Goal: Check status: Check status

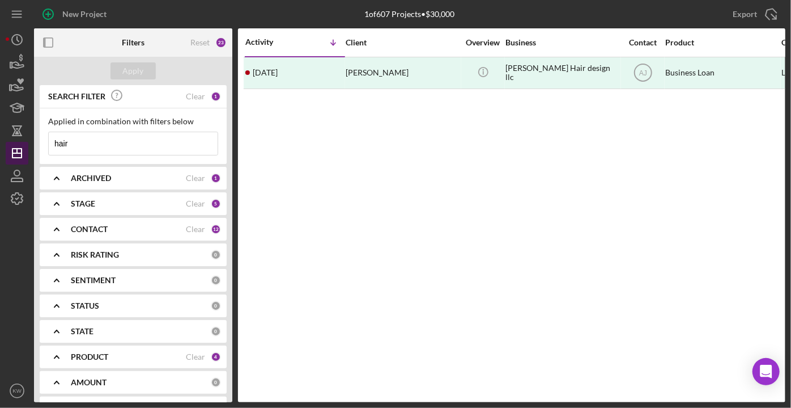
drag, startPoint x: 88, startPoint y: 141, endPoint x: 14, endPoint y: 149, distance: 75.3
click at [14, 149] on div "New Project 1 of 607 Projects • $30,000 hair Export Icon/Export Filters Reset 2…" at bounding box center [396, 201] width 780 height 402
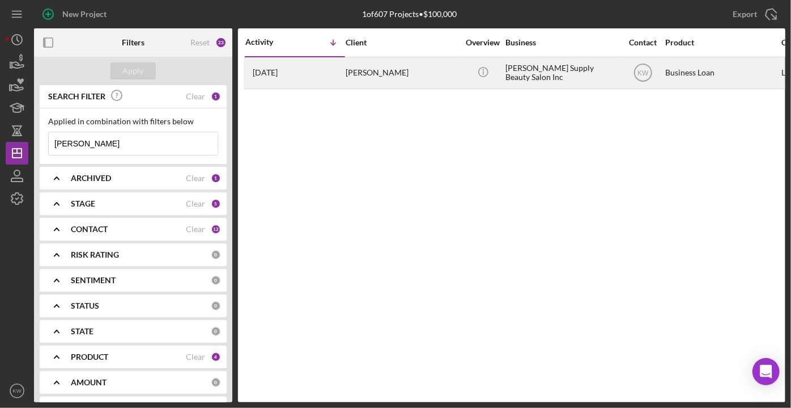
type input "[PERSON_NAME]"
click at [332, 80] on div "[DATE] [PERSON_NAME]" at bounding box center [294, 73] width 99 height 30
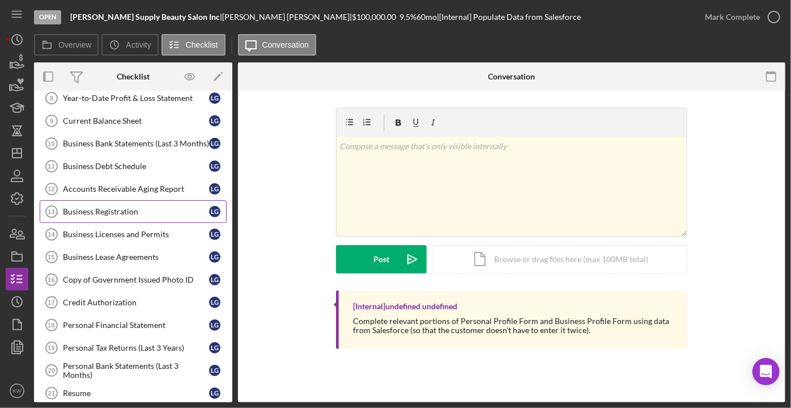
scroll to position [360, 0]
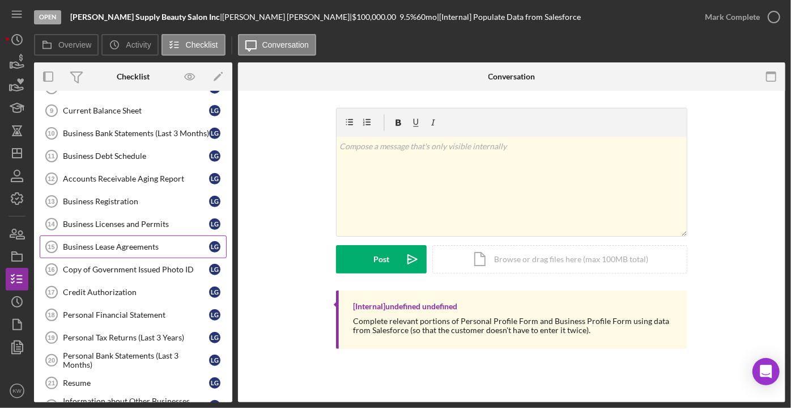
click at [128, 242] on div "Business Lease Agreements" at bounding box center [136, 246] width 146 height 9
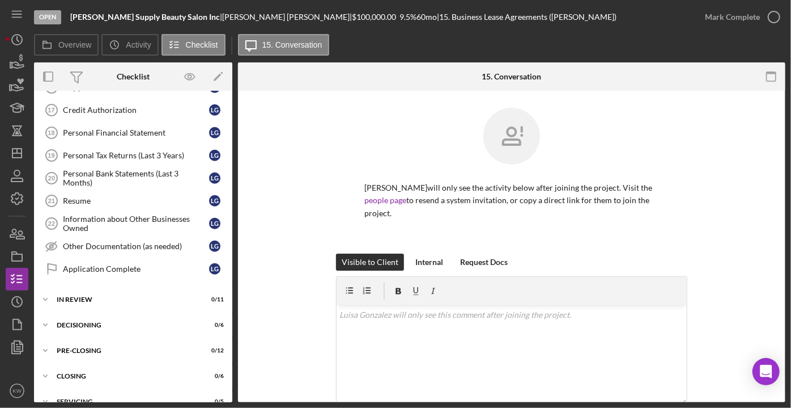
scroll to position [549, 0]
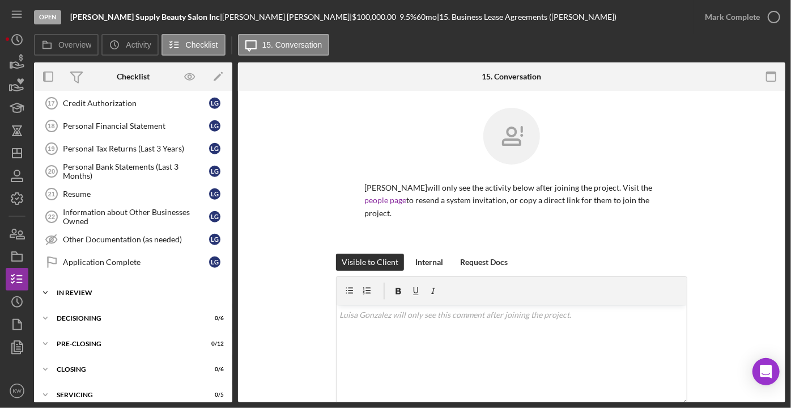
click at [68, 289] on div "In Review" at bounding box center [138, 292] width 162 height 7
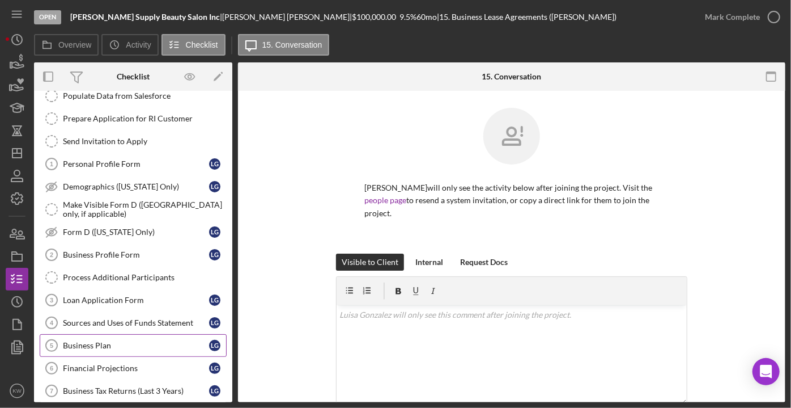
scroll to position [0, 0]
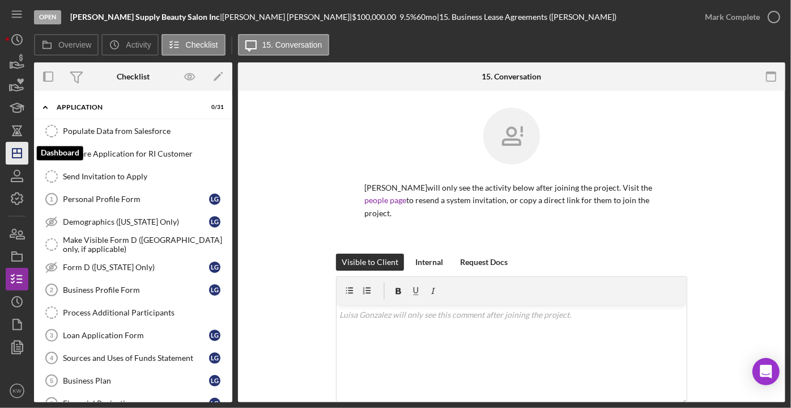
click at [22, 153] on icon "Icon/Dashboard" at bounding box center [17, 153] width 28 height 28
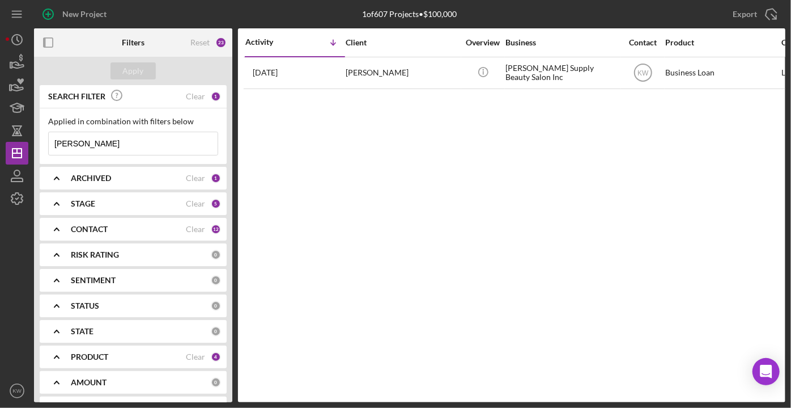
click at [82, 175] on b "ARCHIVED" at bounding box center [91, 177] width 40 height 9
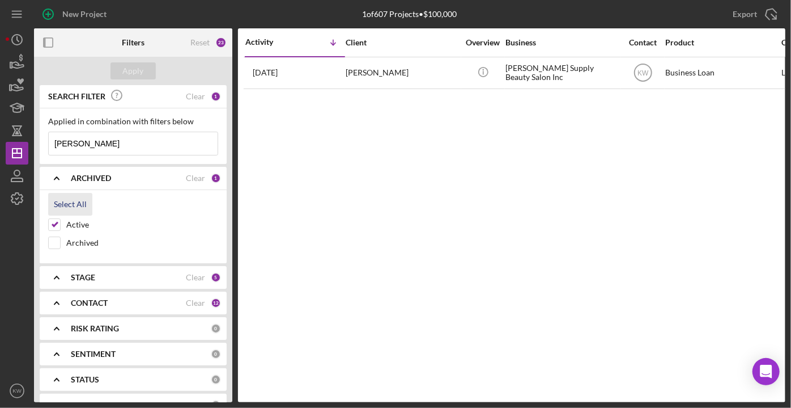
click at [71, 196] on div "Select All" at bounding box center [70, 204] width 33 height 23
checkbox input "true"
click at [142, 71] on div "Apply" at bounding box center [133, 70] width 21 height 17
drag, startPoint x: 104, startPoint y: 142, endPoint x: 53, endPoint y: 143, distance: 51.0
click at [53, 143] on input "[PERSON_NAME]" at bounding box center [133, 143] width 169 height 23
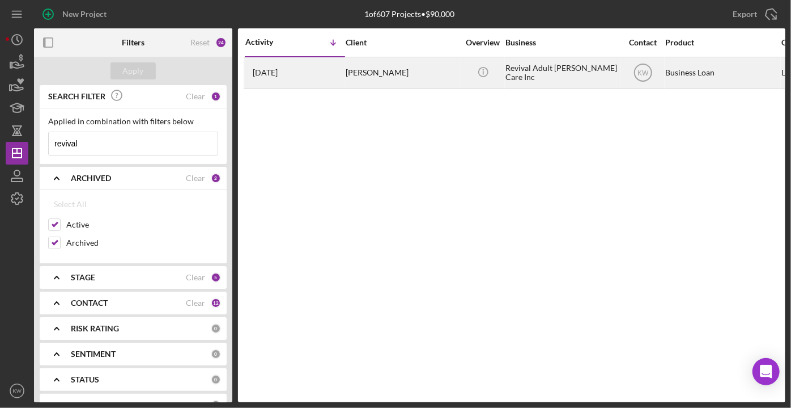
type input "revival"
click at [355, 74] on div "[PERSON_NAME]" at bounding box center [402, 73] width 113 height 30
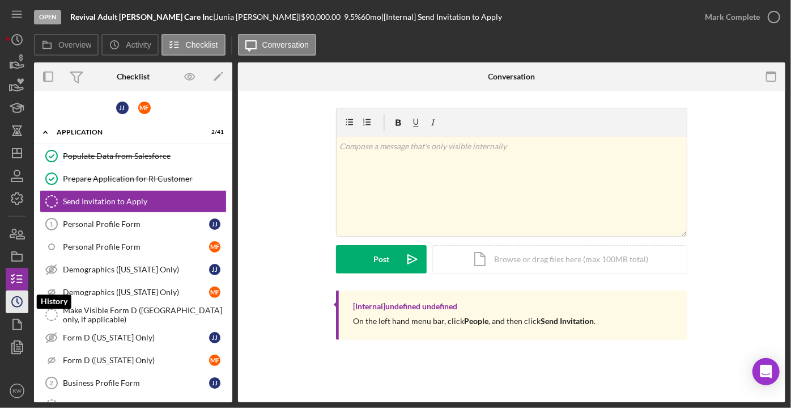
click at [16, 308] on icon "Icon/History" at bounding box center [17, 301] width 28 height 28
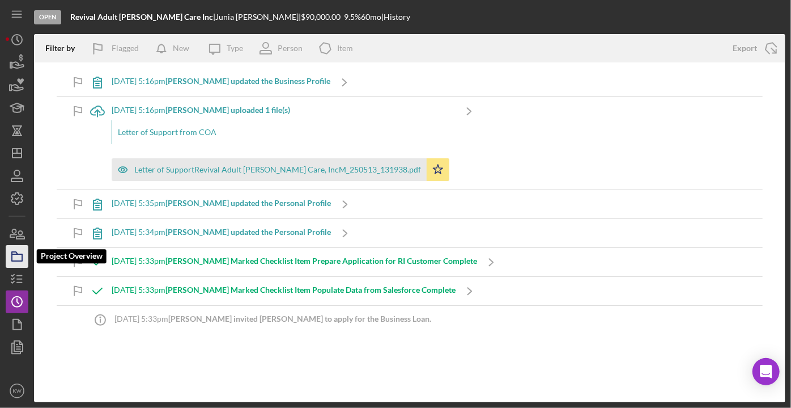
click at [20, 255] on icon "button" at bounding box center [17, 256] width 28 height 28
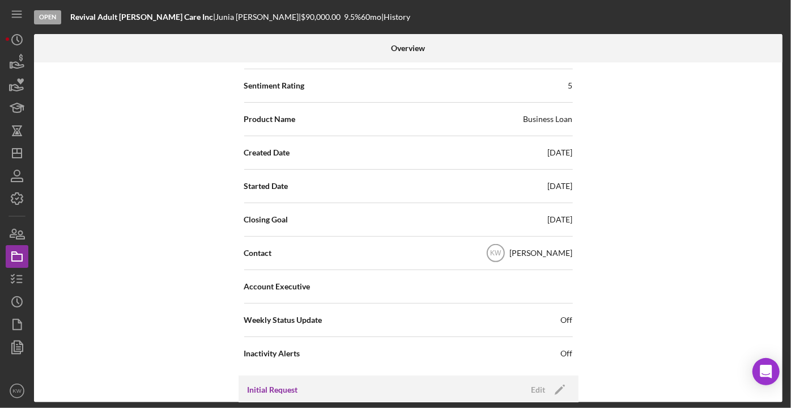
scroll to position [206, 0]
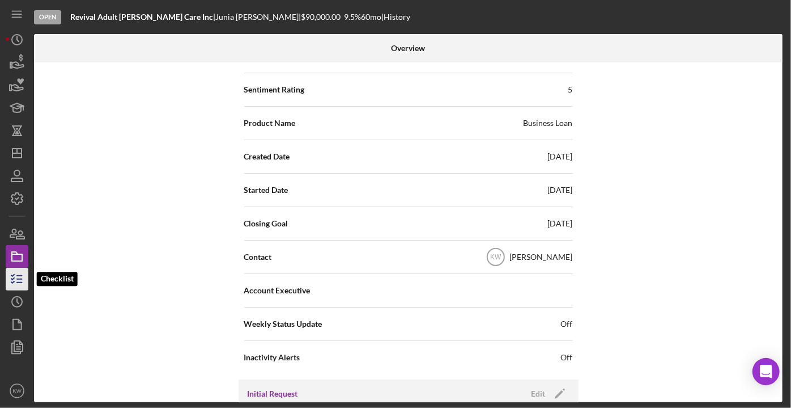
click at [19, 273] on icon "button" at bounding box center [17, 279] width 28 height 28
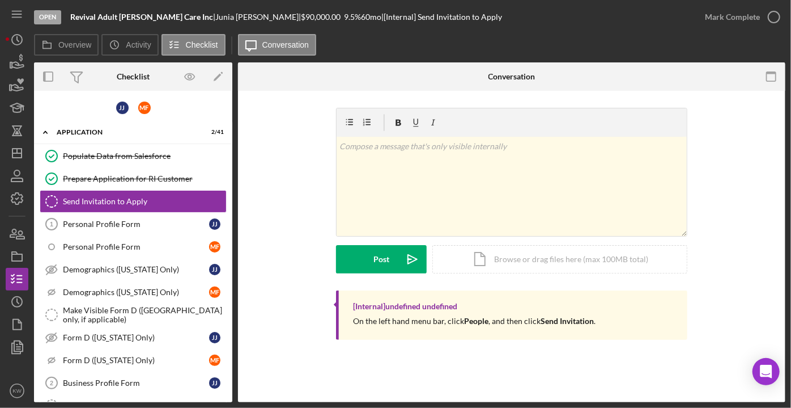
click at [381, 18] on div "| [Internal] Send Invitation to Apply" at bounding box center [441, 16] width 121 height 9
click at [381, 15] on div "| [Internal] Send Invitation to Apply" at bounding box center [441, 16] width 121 height 9
click at [129, 217] on link "Personal Profile Form 1 Personal Profile Form J J" at bounding box center [133, 224] width 187 height 23
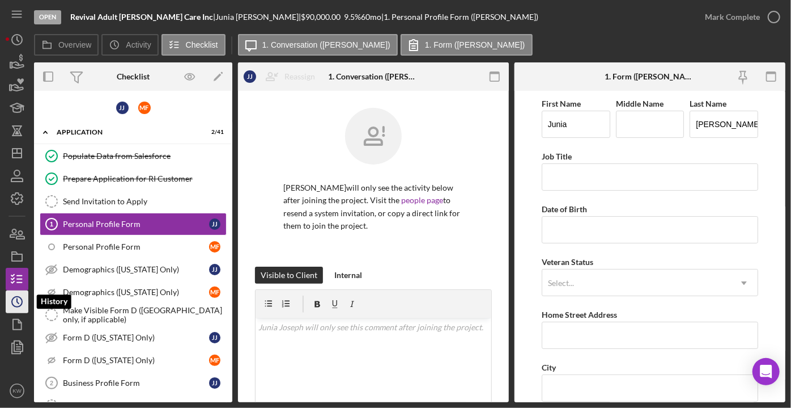
click at [15, 300] on icon "Icon/History" at bounding box center [17, 301] width 28 height 28
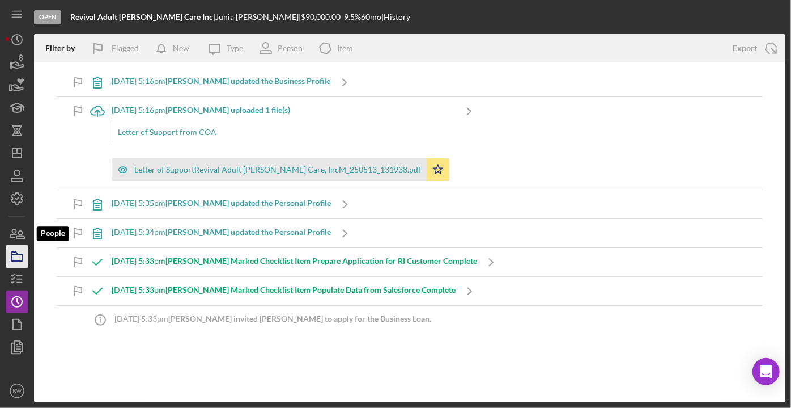
click at [19, 258] on icon "button" at bounding box center [17, 256] width 28 height 28
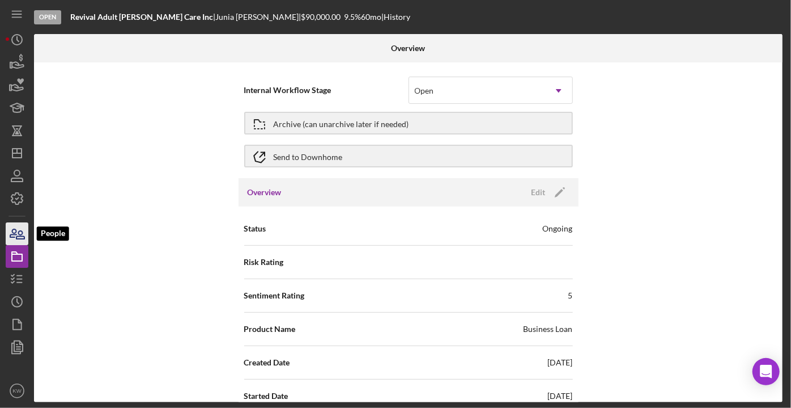
click at [15, 237] on icon "button" at bounding box center [17, 233] width 28 height 28
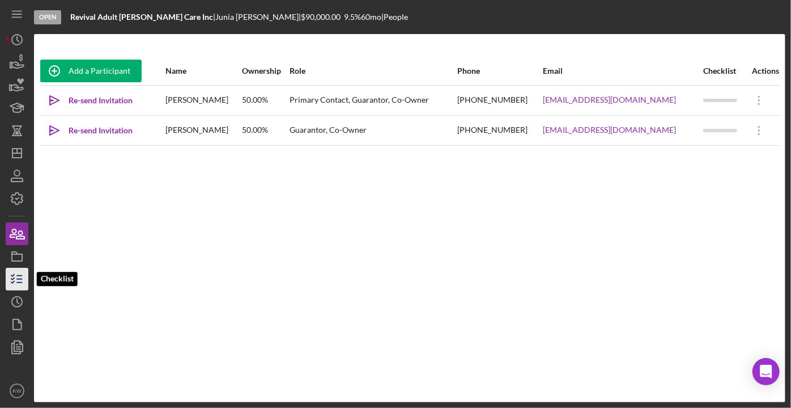
click at [13, 271] on icon "button" at bounding box center [17, 279] width 28 height 28
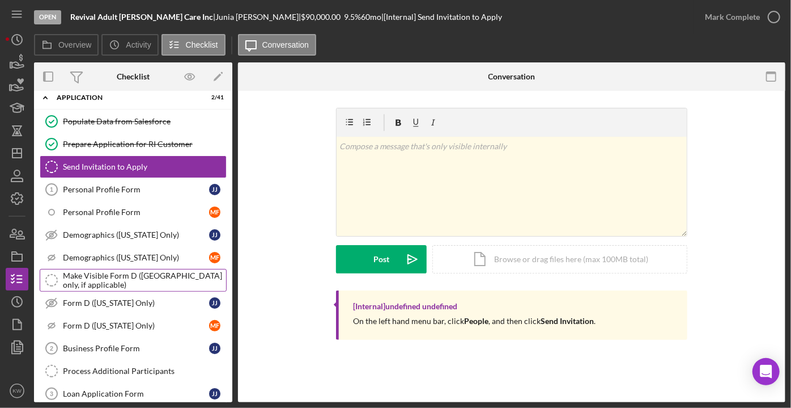
scroll to position [51, 0]
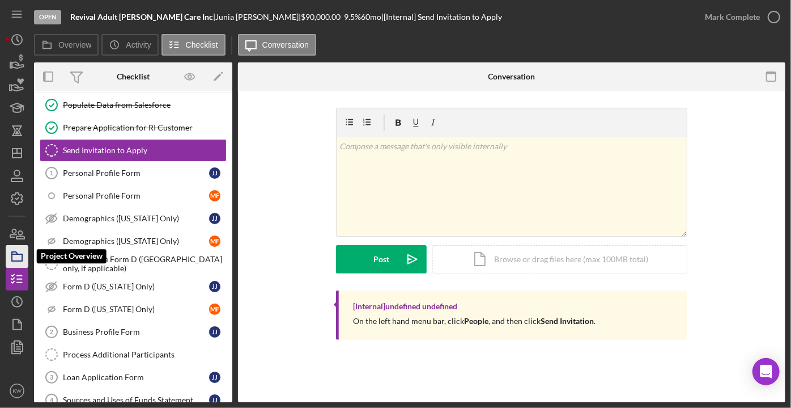
click at [15, 258] on icon "button" at bounding box center [17, 256] width 28 height 28
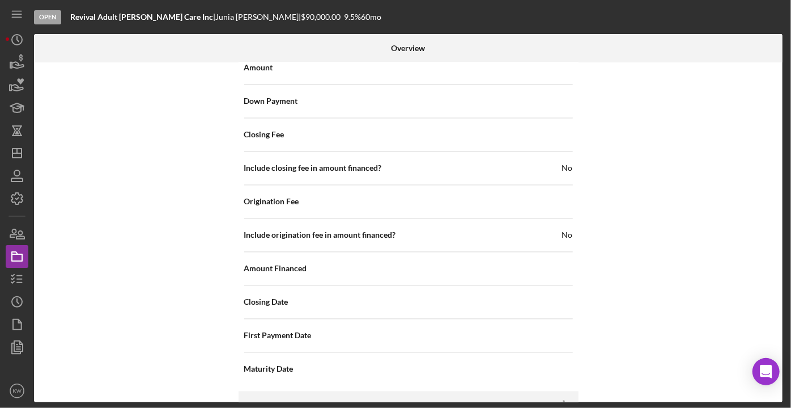
scroll to position [1209, 0]
